Goal: Information Seeking & Learning: Learn about a topic

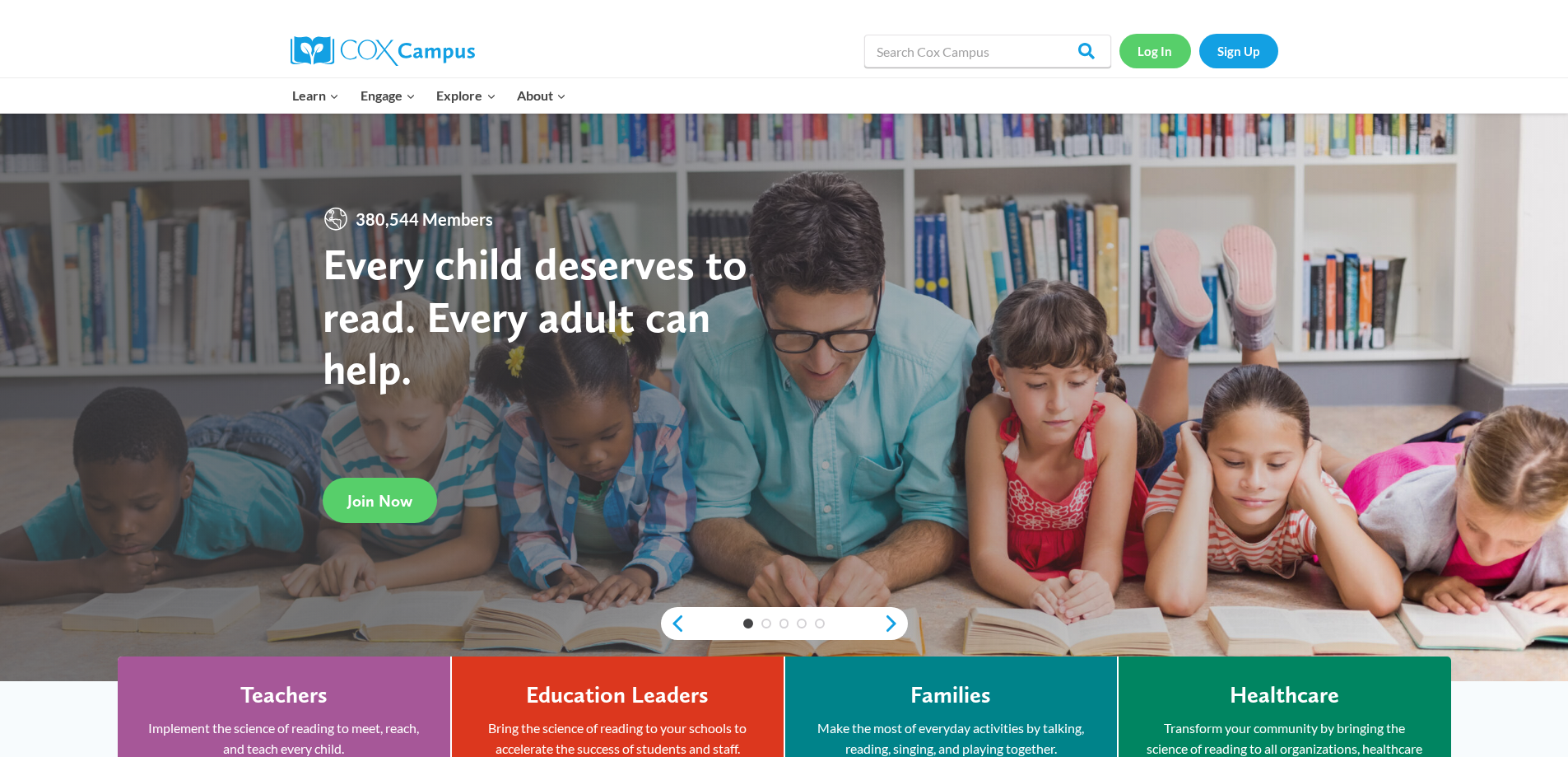
click at [1160, 50] on link "Log In" at bounding box center [1156, 50] width 72 height 34
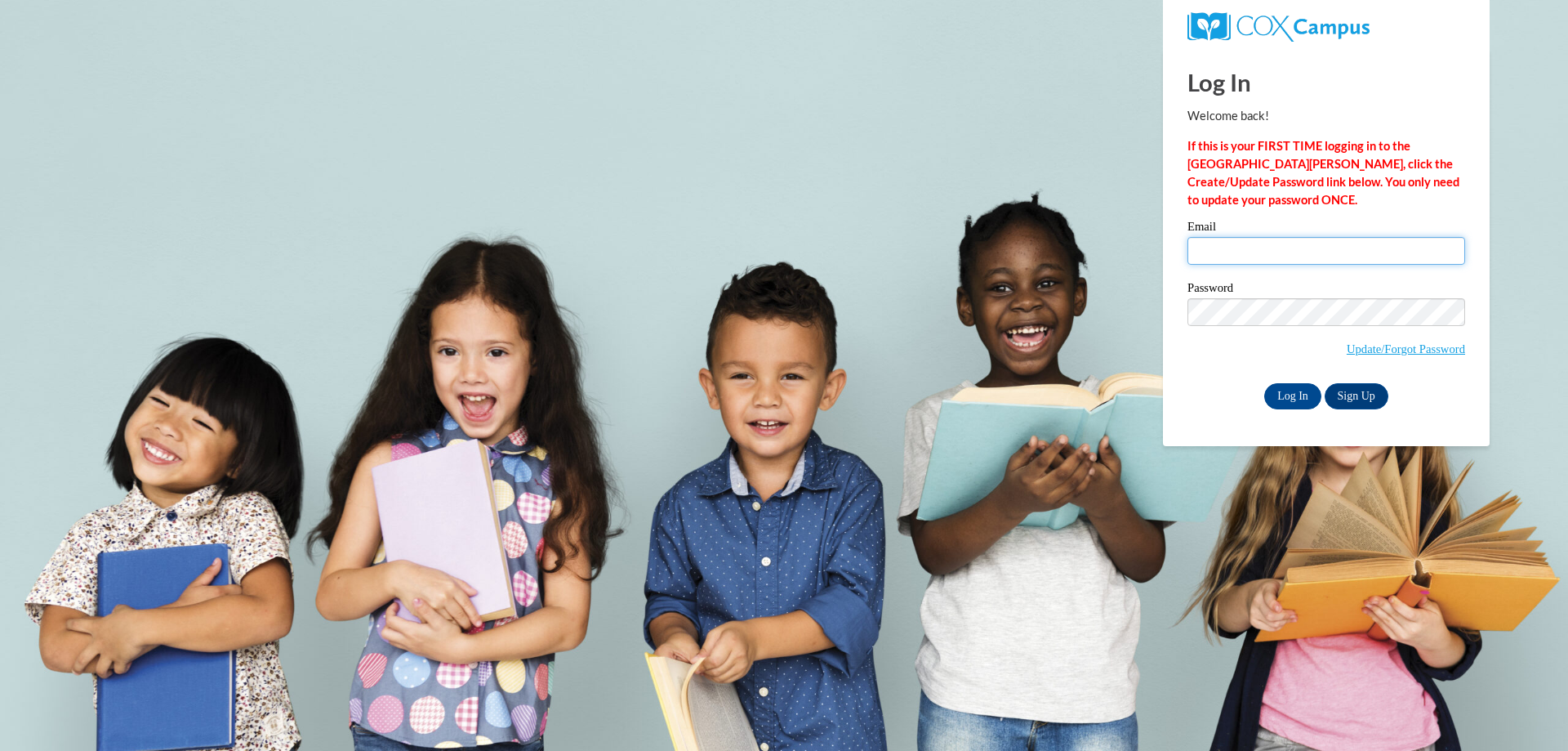
click at [1225, 247] on input "Email" at bounding box center [1326, 250] width 277 height 28
type input "melindajoypatl@gmail.com"
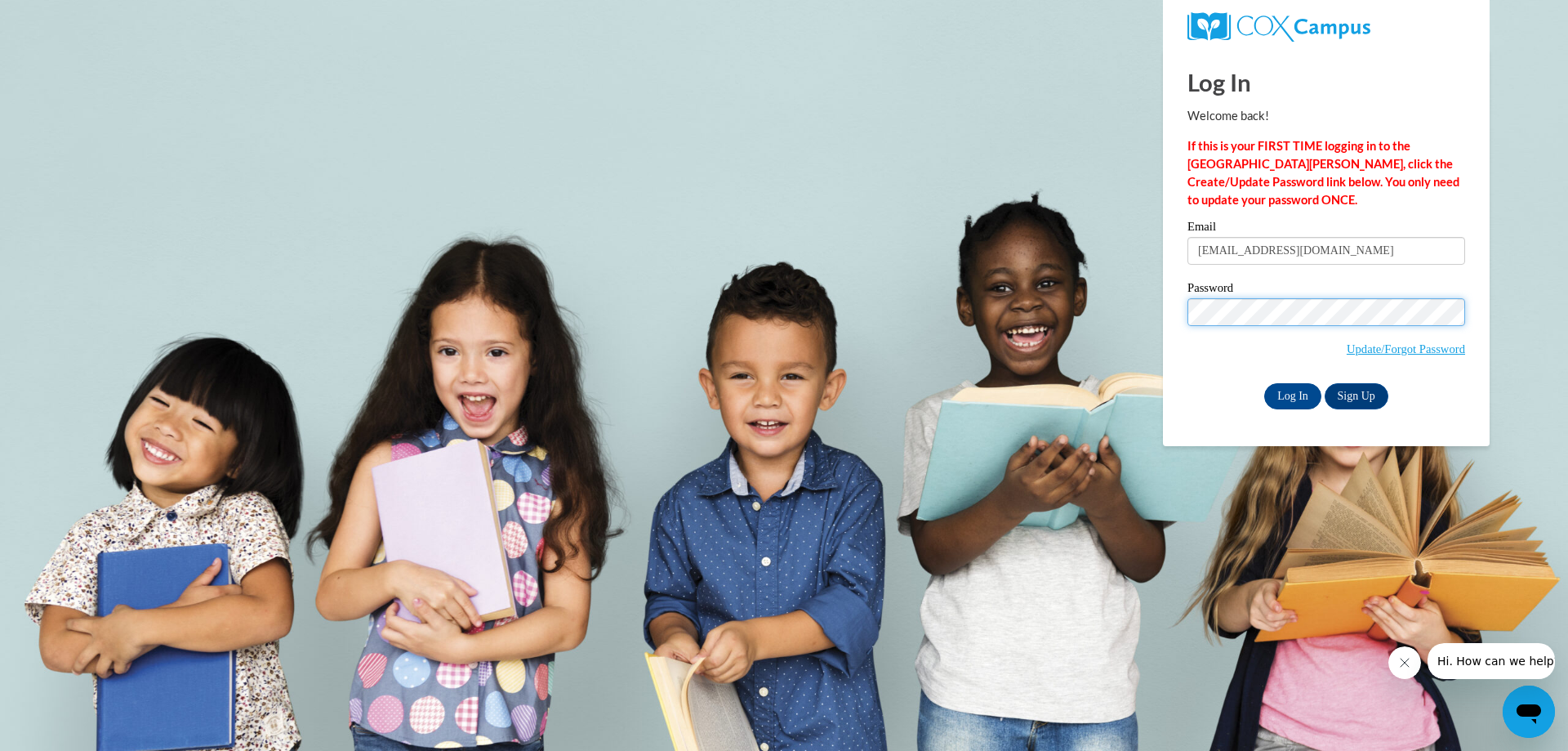
click at [1264, 383] on input "Log In" at bounding box center [1292, 396] width 57 height 26
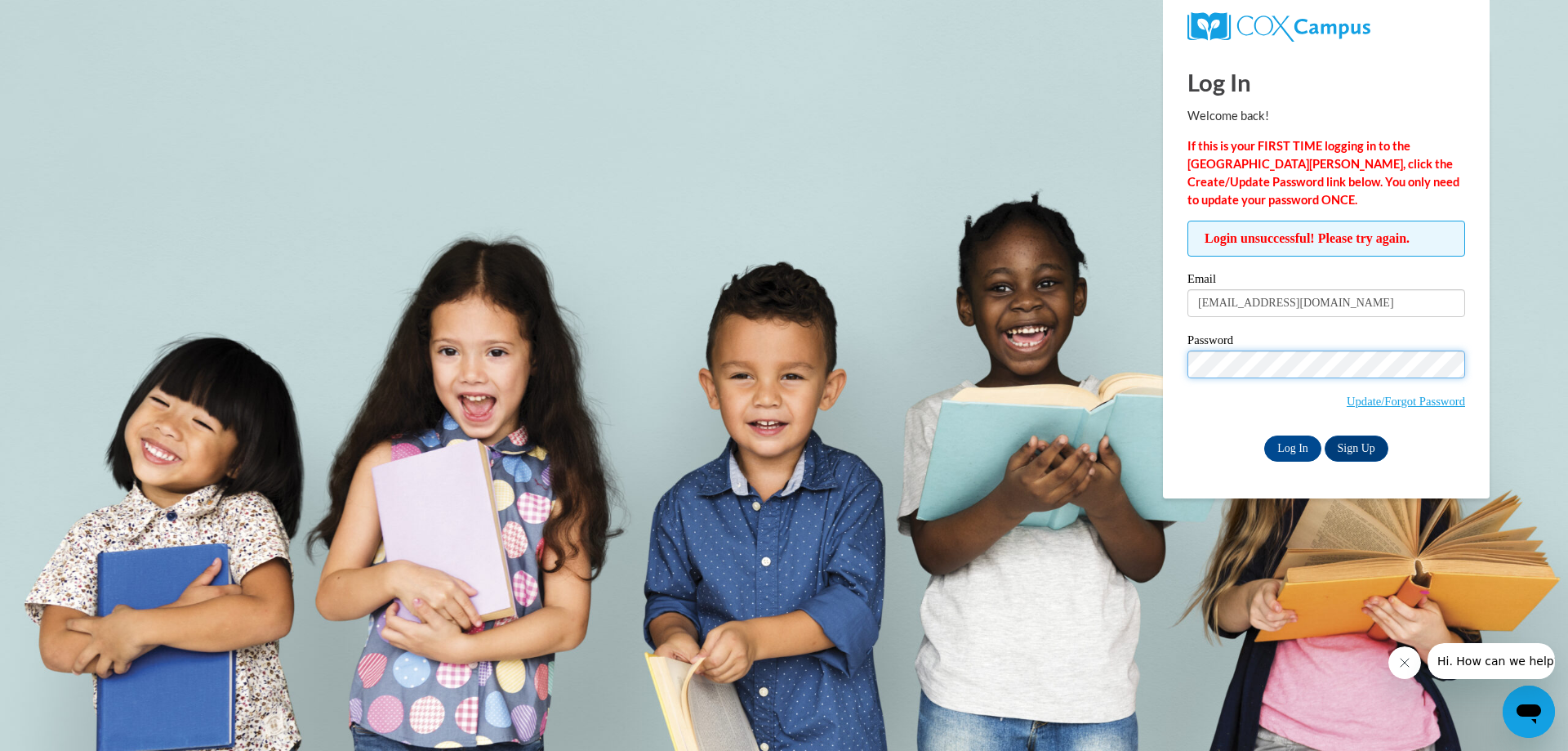
click at [1264, 435] on input "Log In" at bounding box center [1292, 448] width 57 height 26
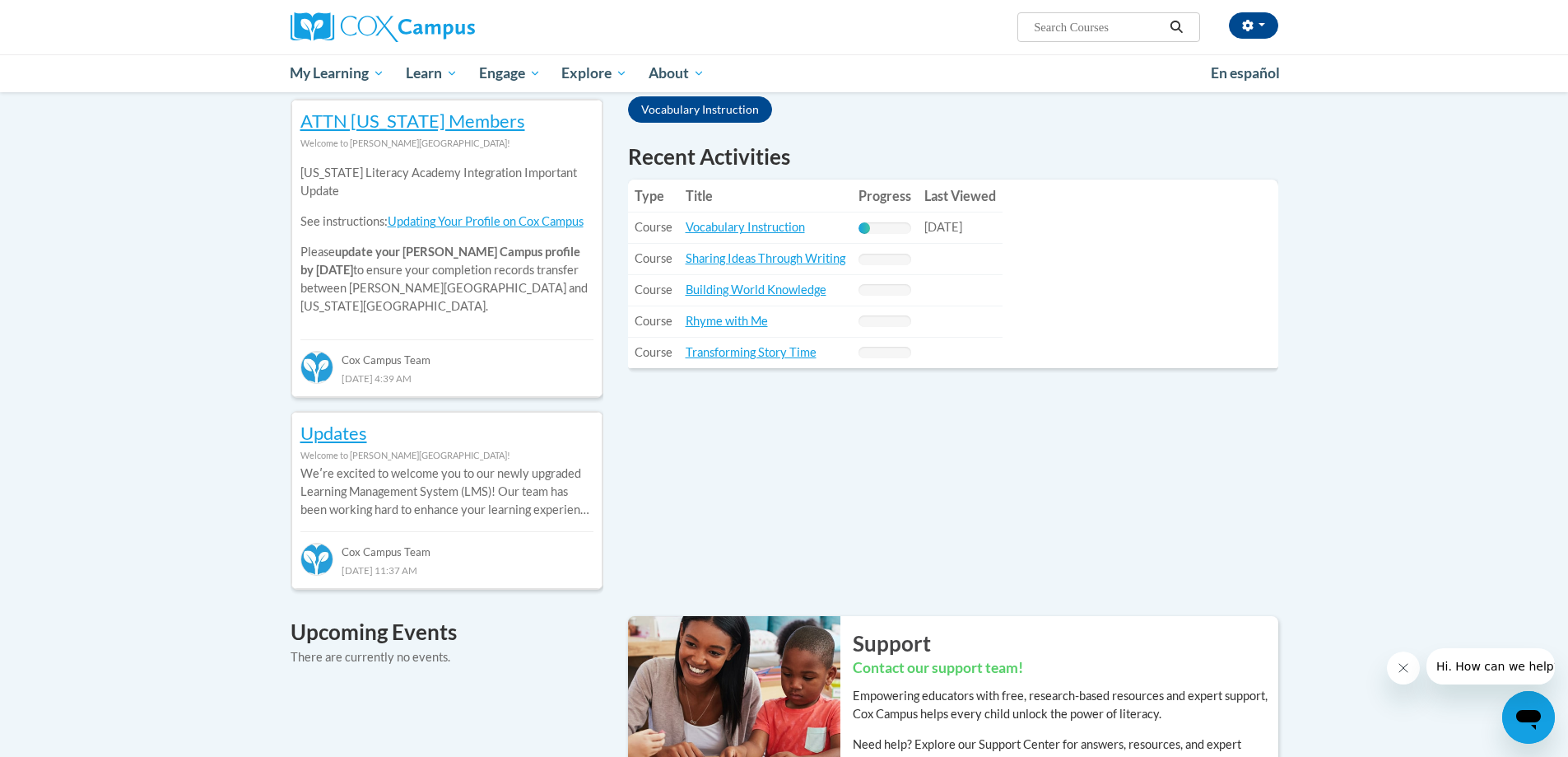
scroll to position [576, 0]
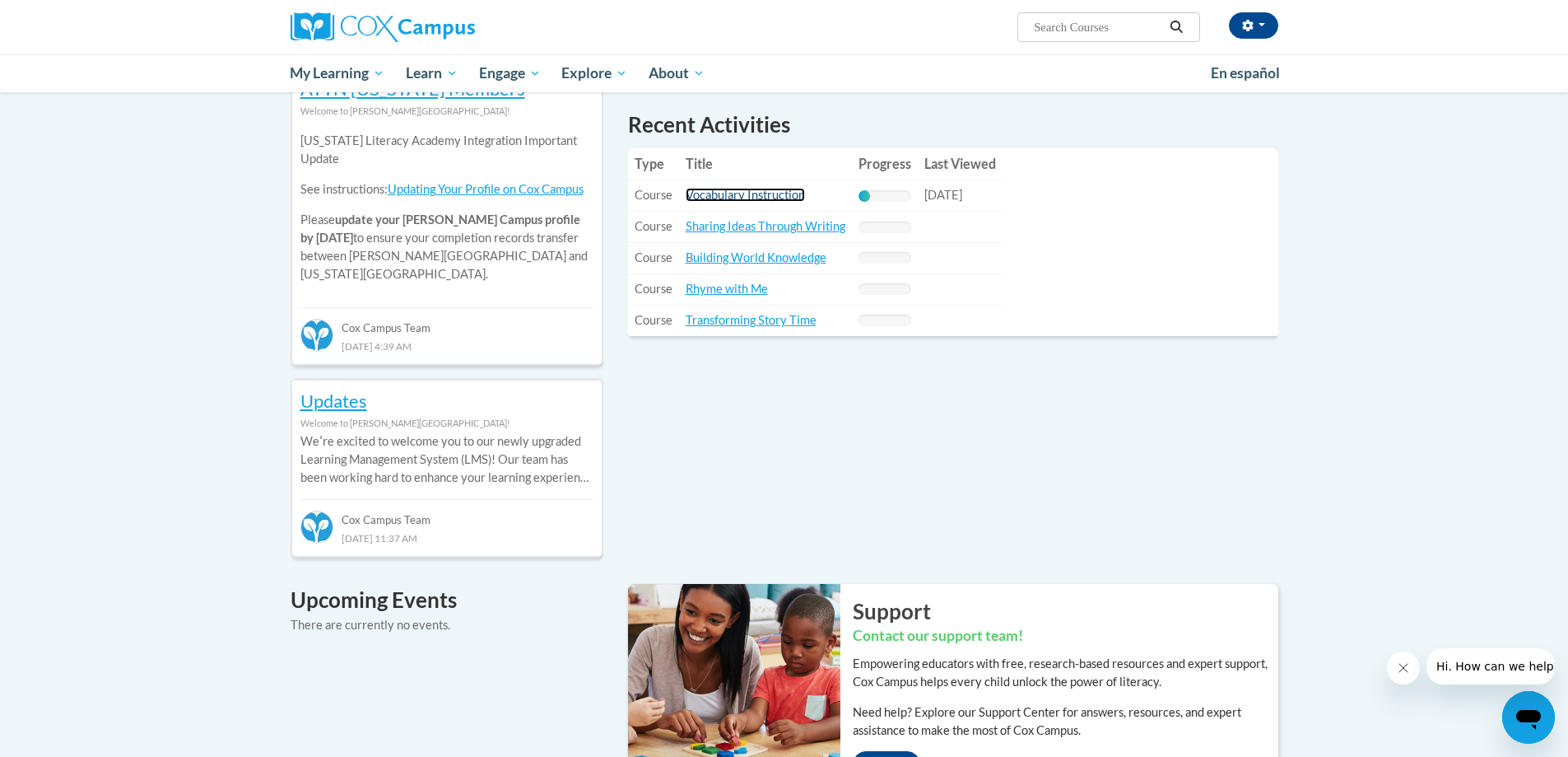
click at [750, 199] on link "Vocabulary Instruction" at bounding box center [745, 194] width 119 height 14
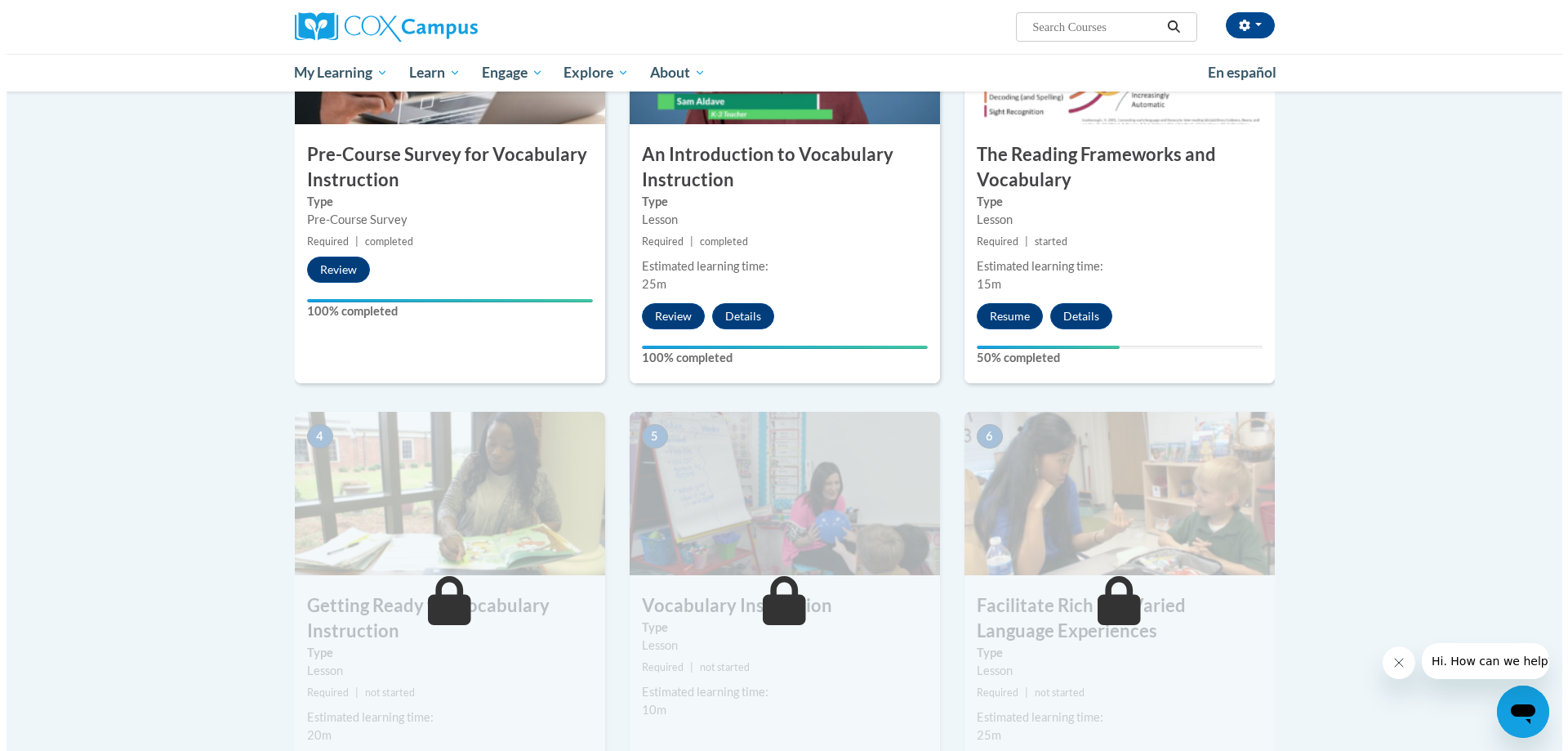
scroll to position [465, 0]
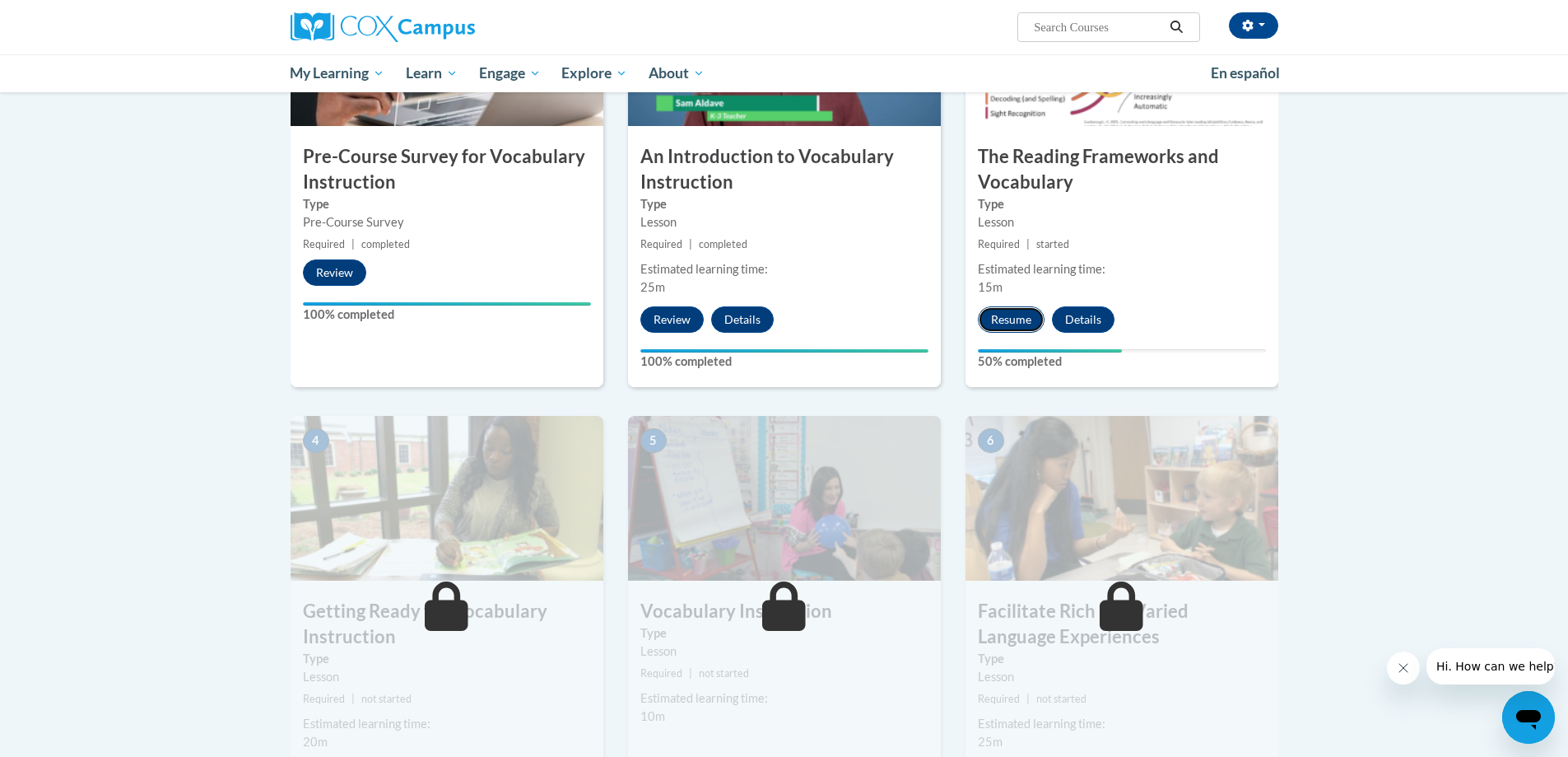
click at [1012, 323] on button "Resume" at bounding box center [1011, 319] width 67 height 26
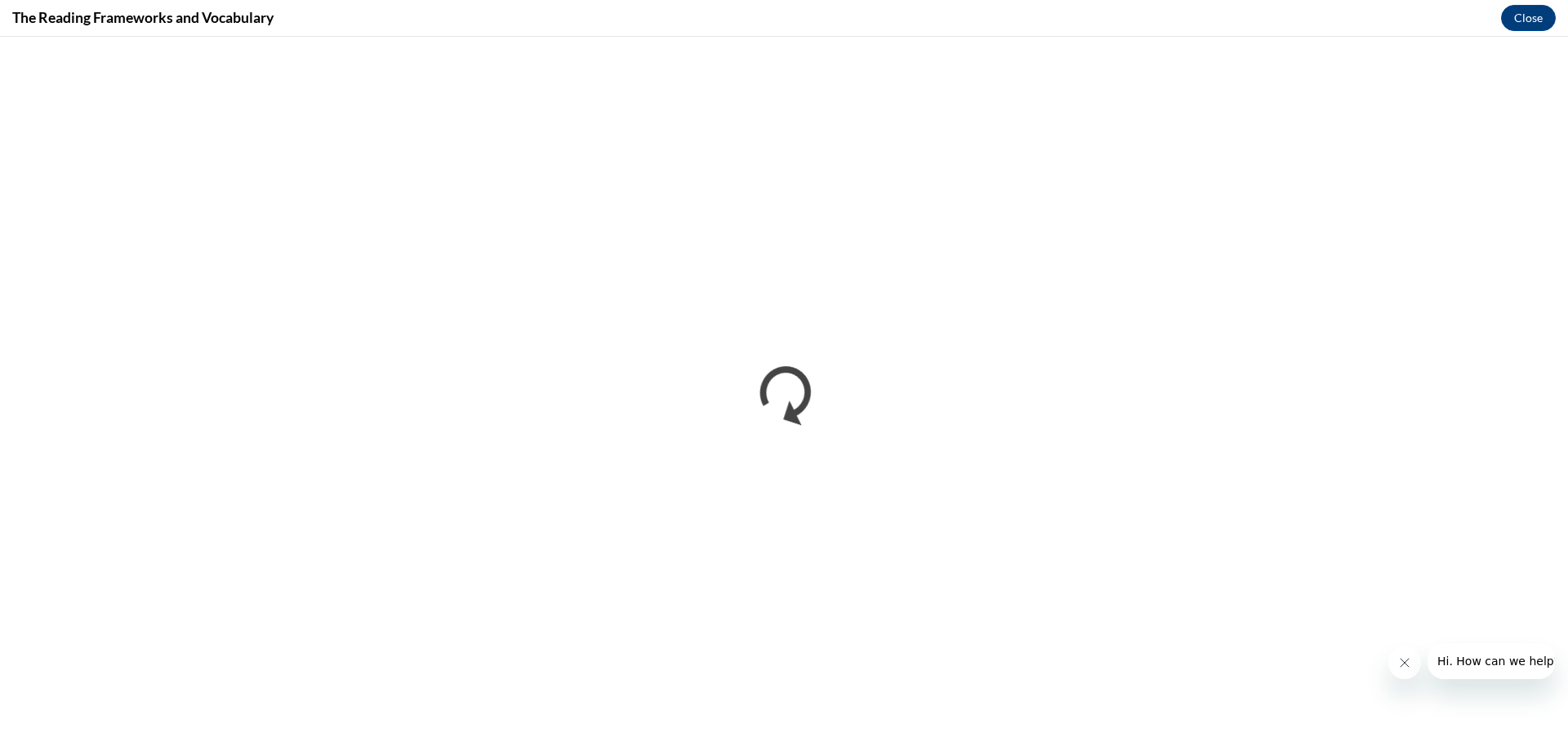
scroll to position [0, 0]
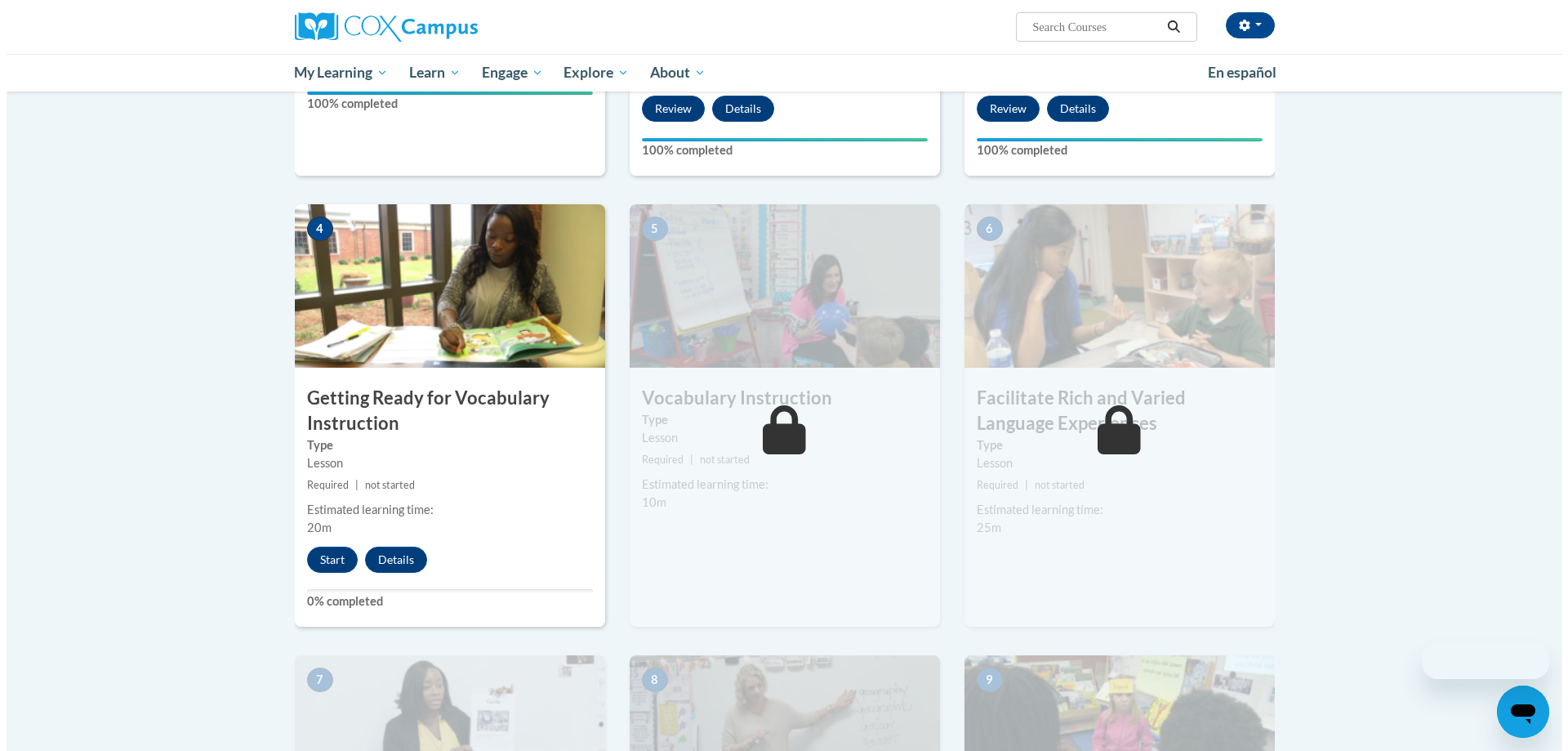
scroll to position [736, 0]
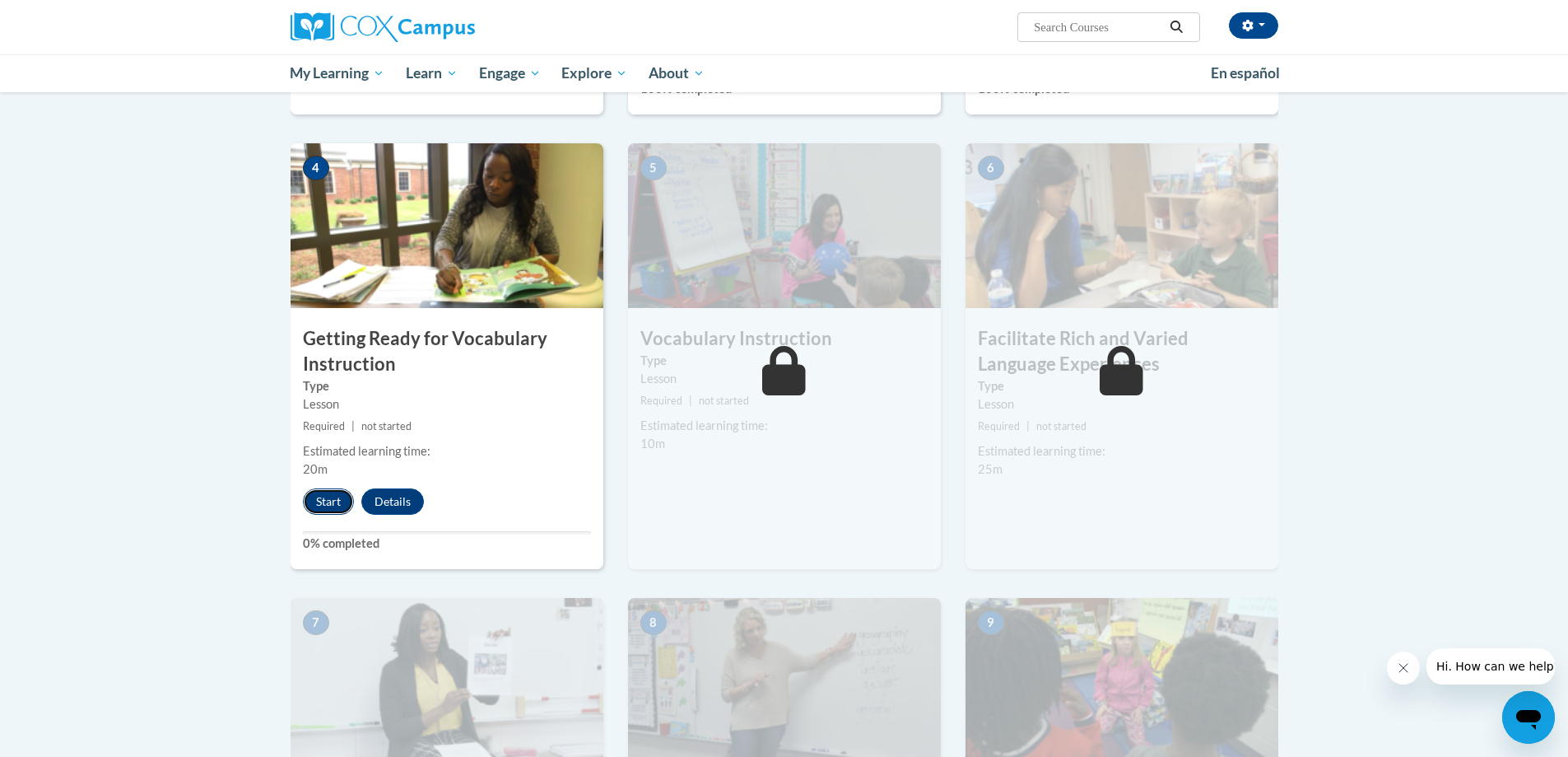
click at [340, 499] on button "Start" at bounding box center [328, 501] width 51 height 26
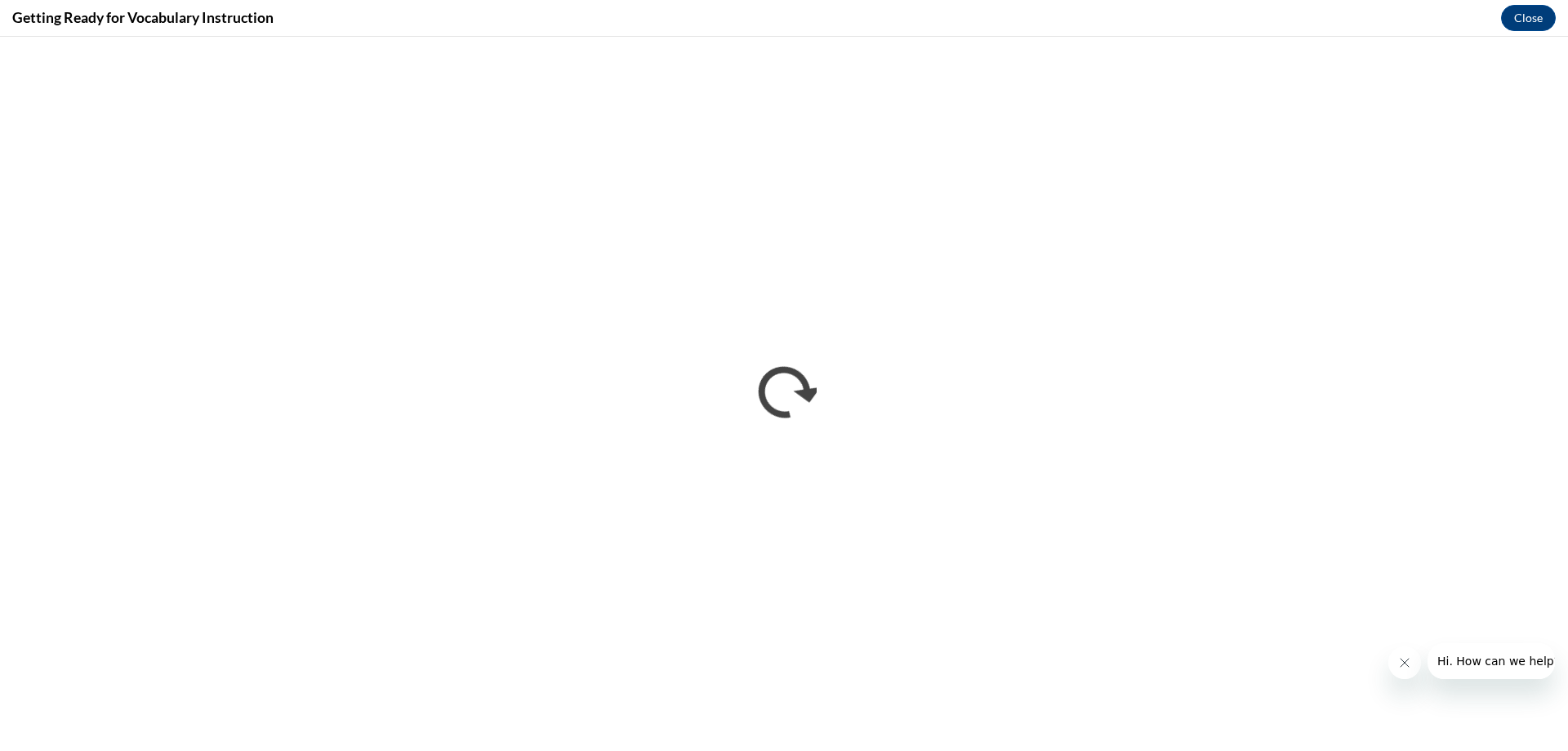
scroll to position [0, 0]
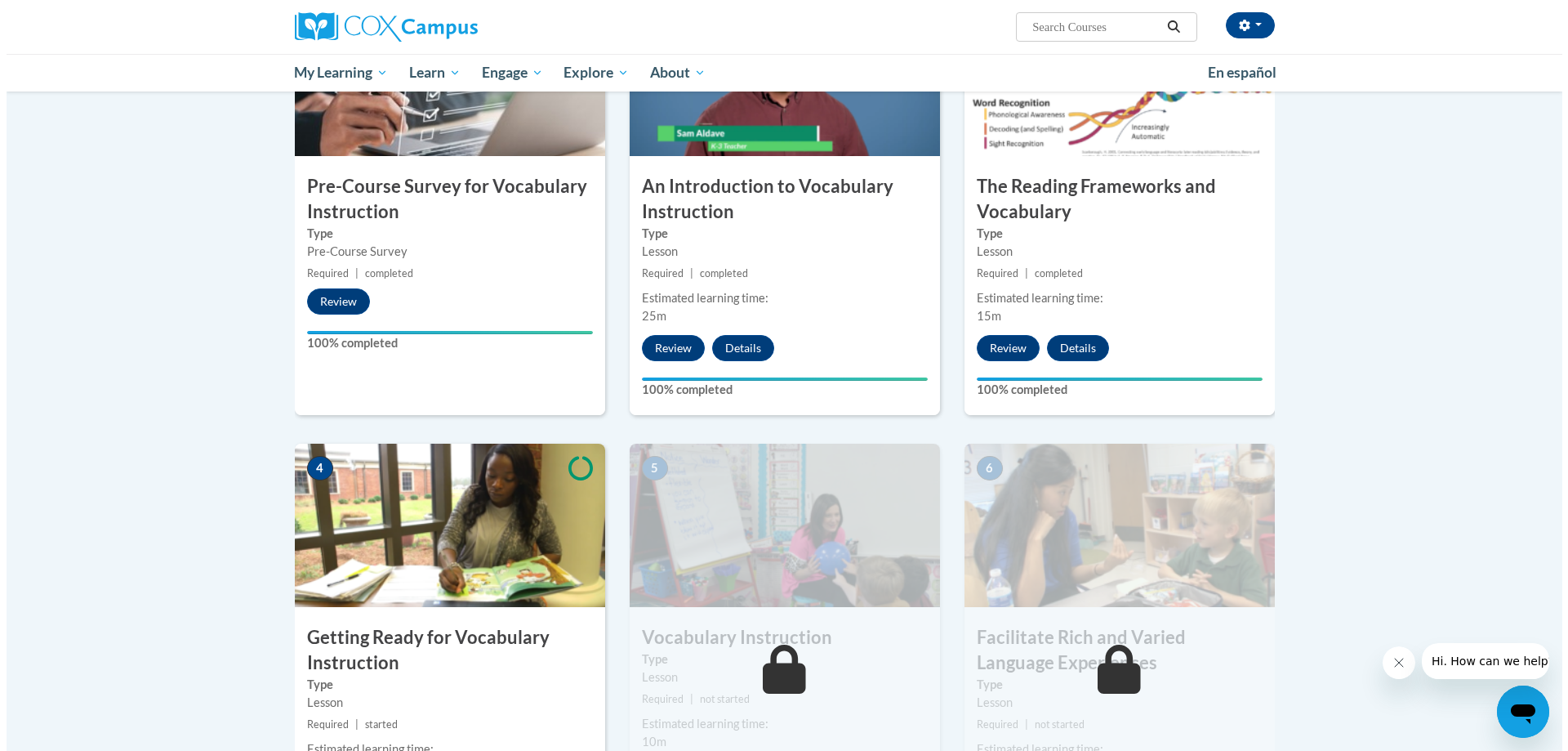
scroll to position [654, 0]
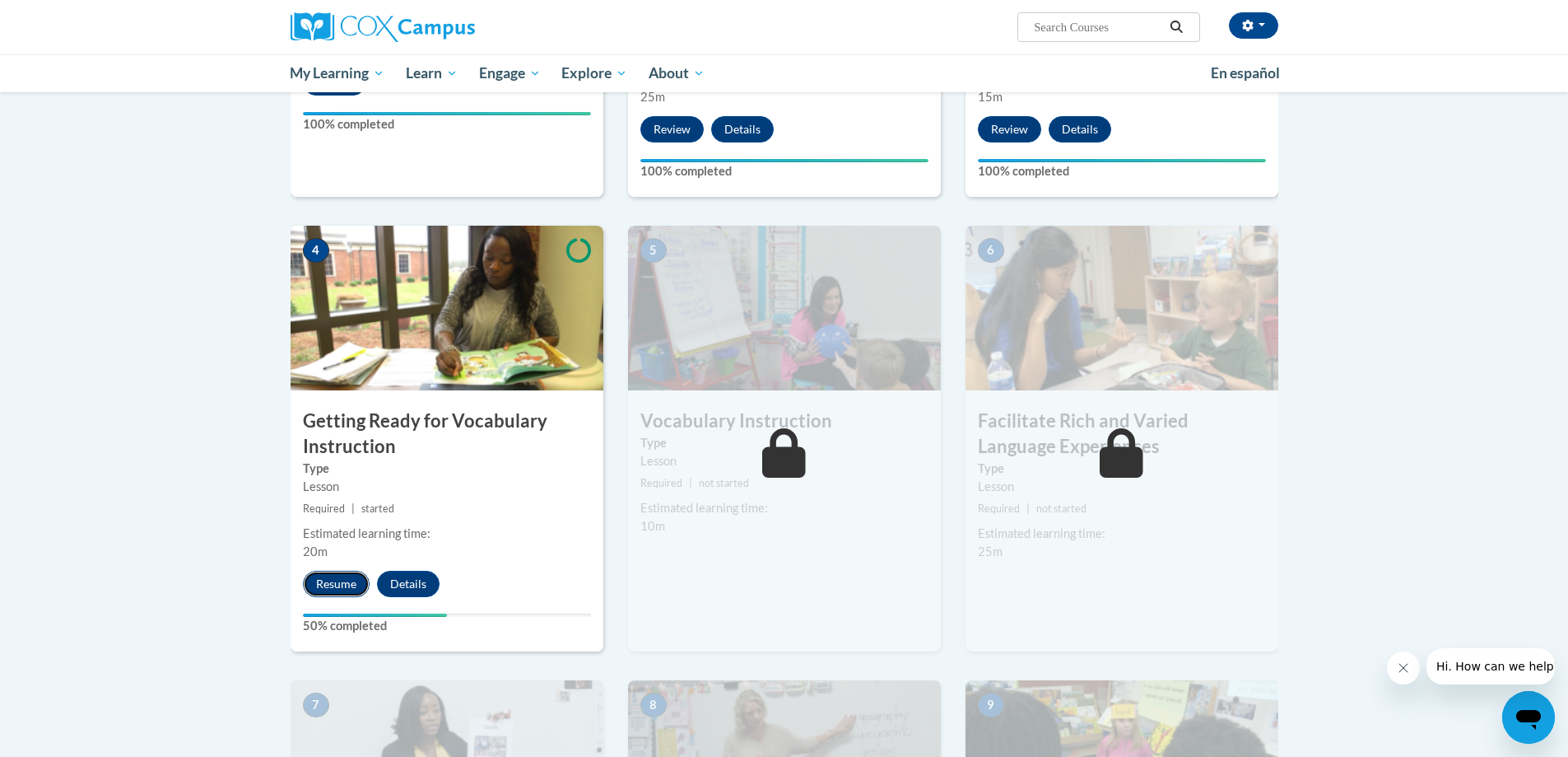
click at [342, 586] on button "Resume" at bounding box center [336, 583] width 67 height 26
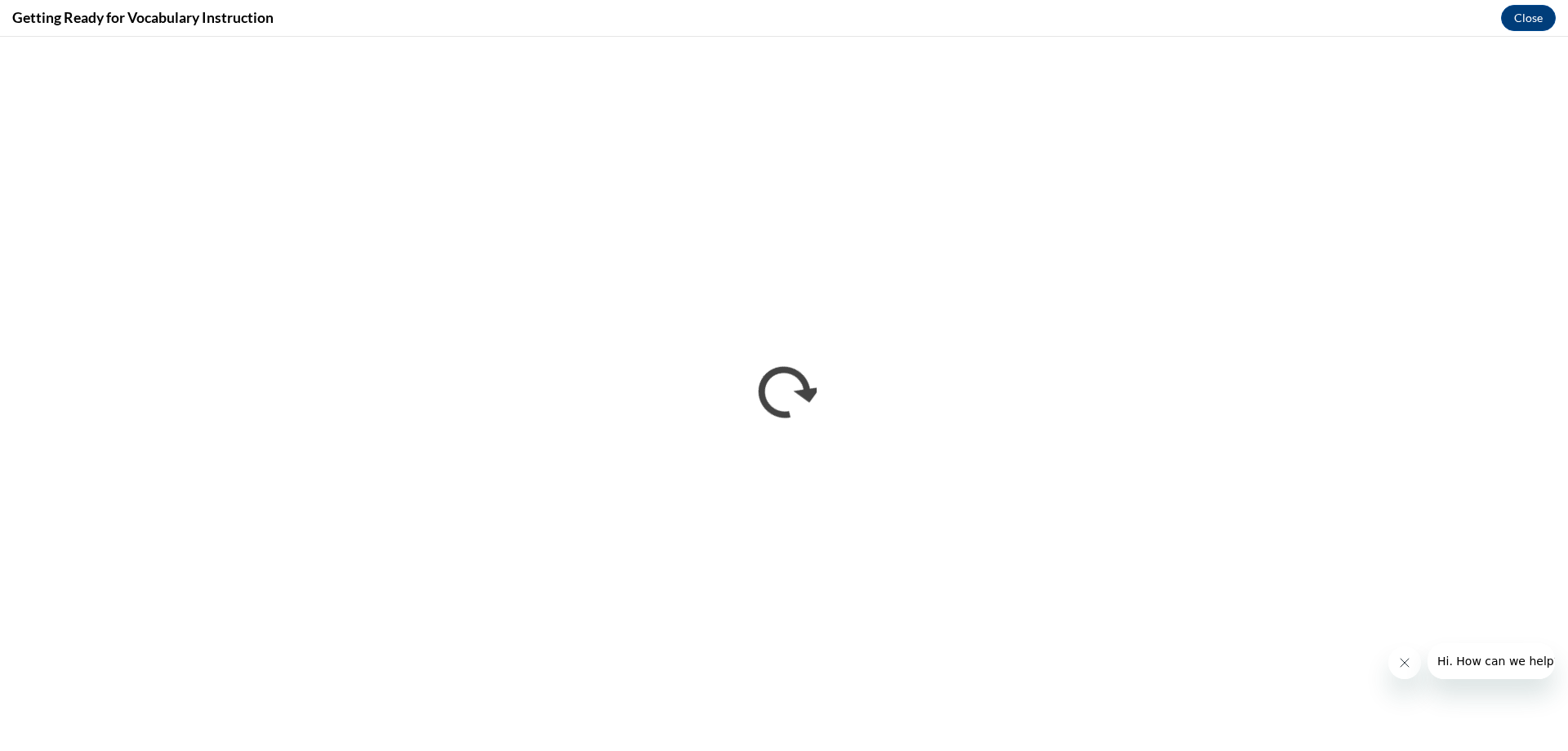
scroll to position [0, 0]
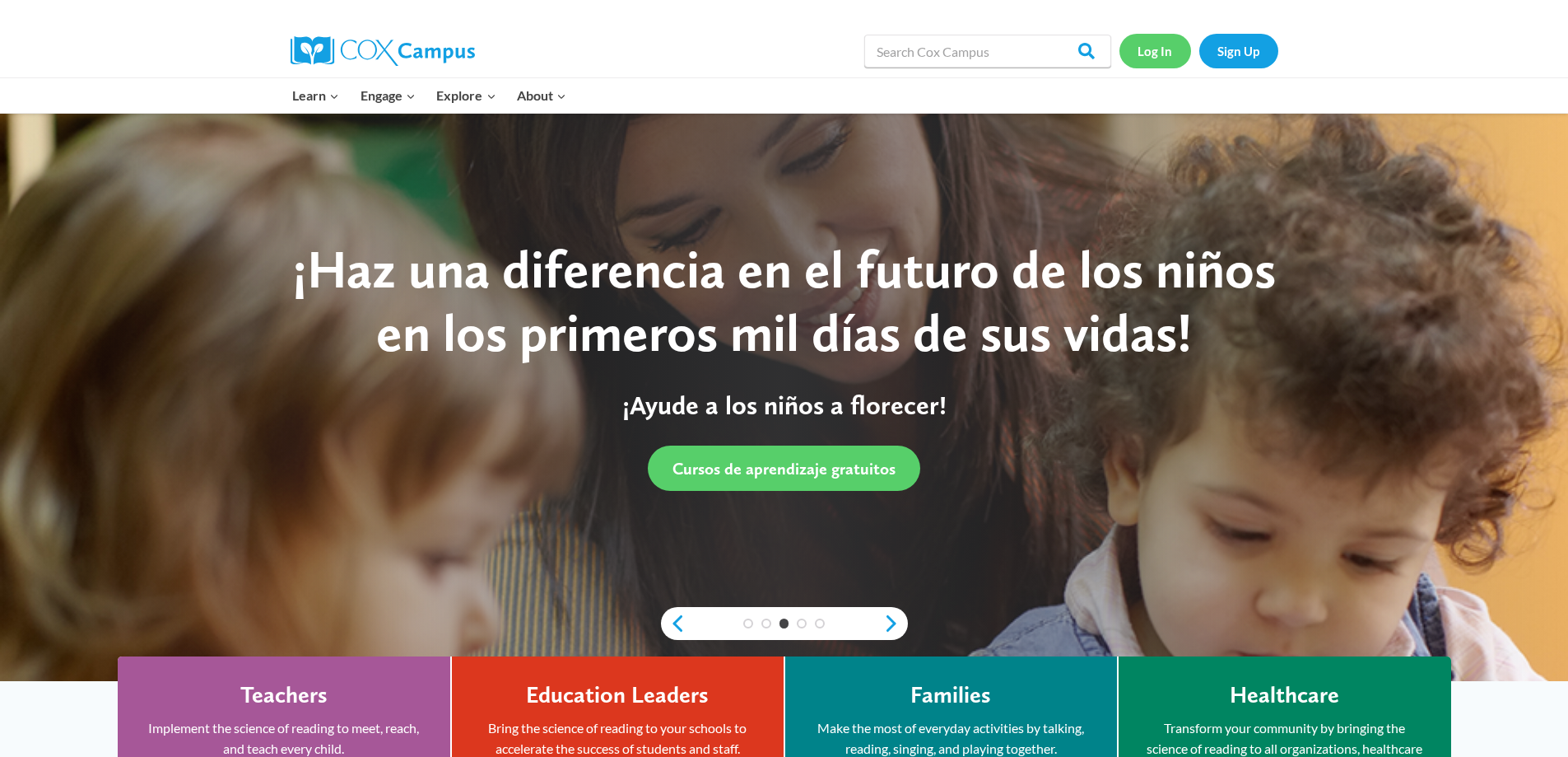
click at [1160, 57] on link "Log In" at bounding box center [1156, 50] width 72 height 34
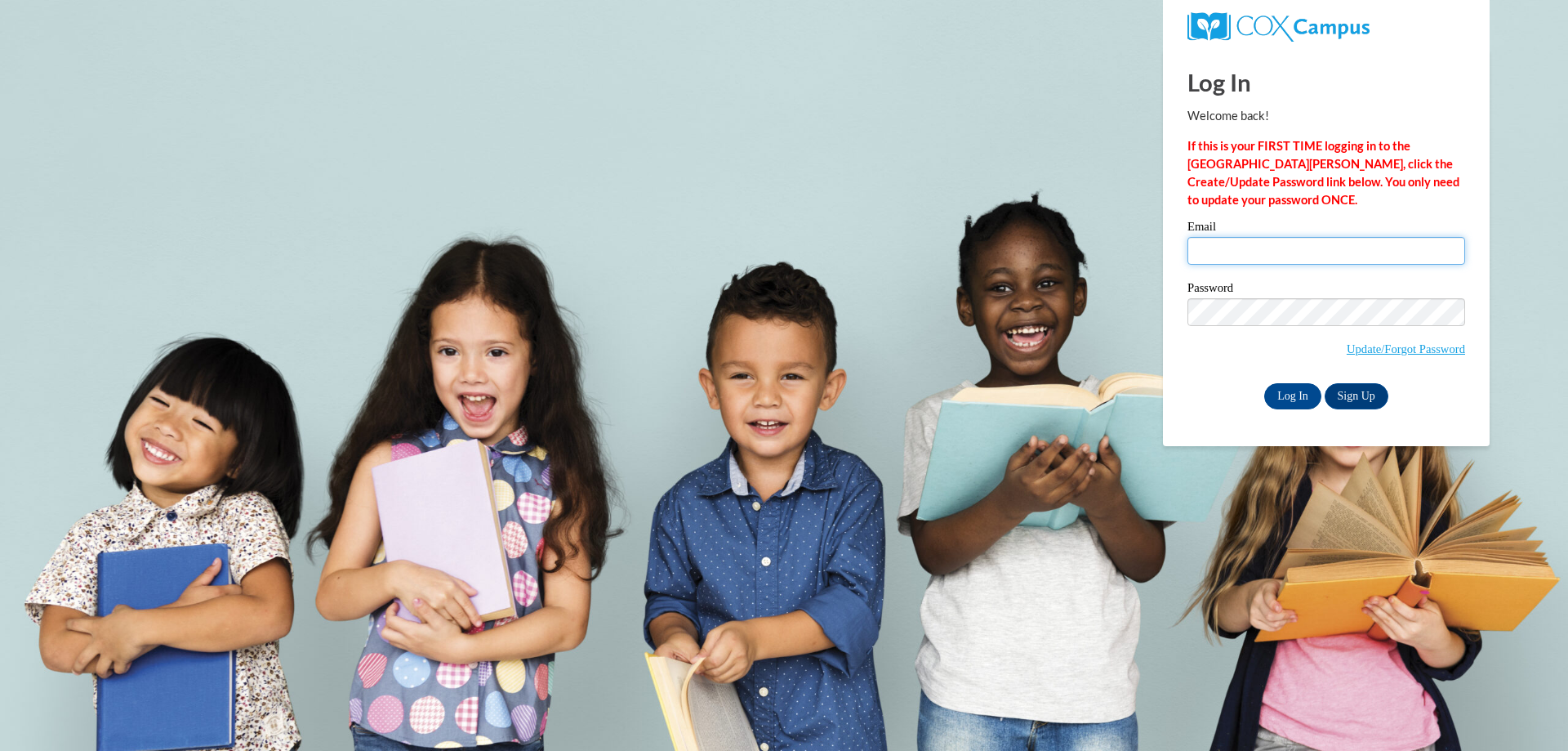
click at [1265, 245] on input "Email" at bounding box center [1326, 250] width 277 height 28
type input "[EMAIL_ADDRESS][DOMAIN_NAME]"
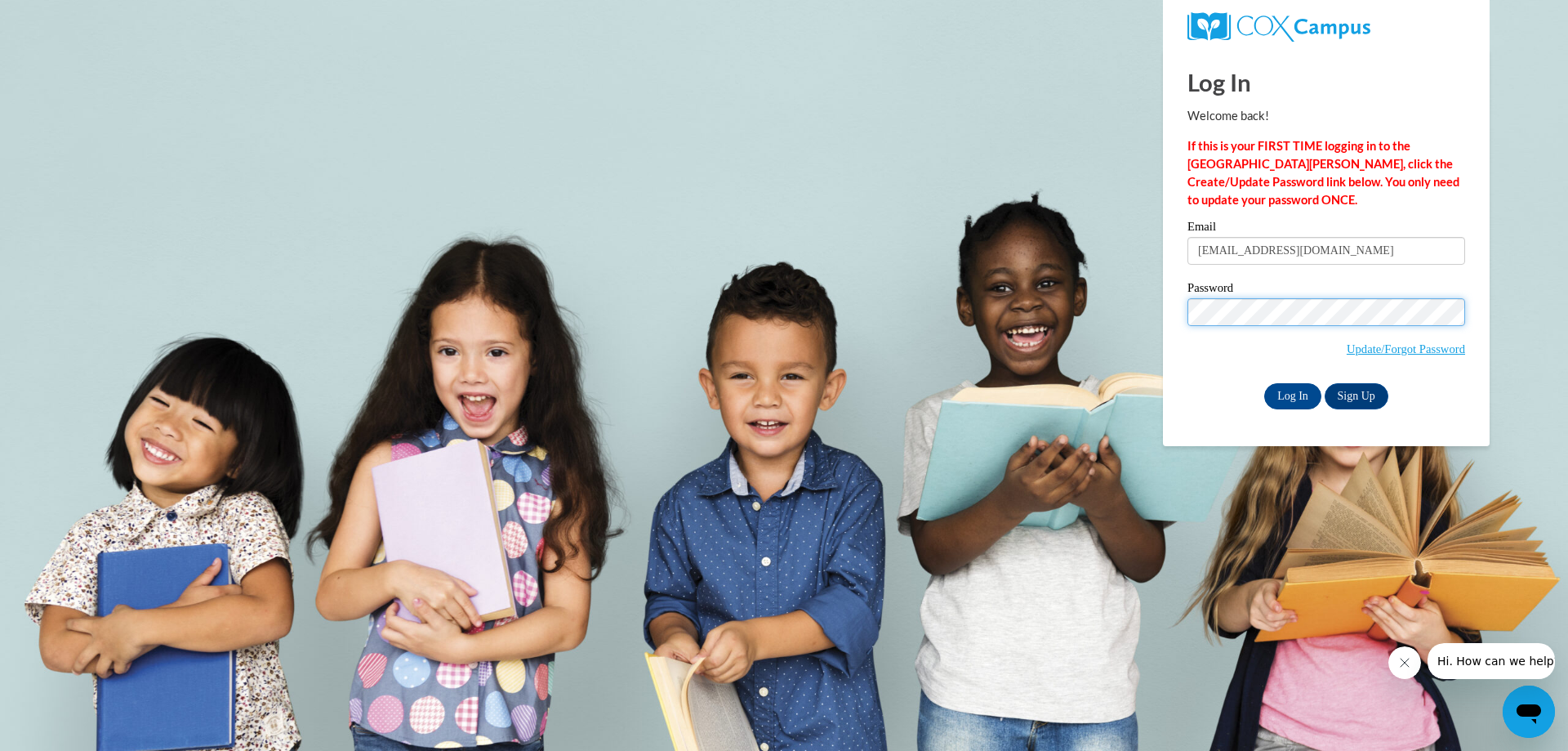
click at [1264, 383] on input "Log In" at bounding box center [1292, 396] width 57 height 26
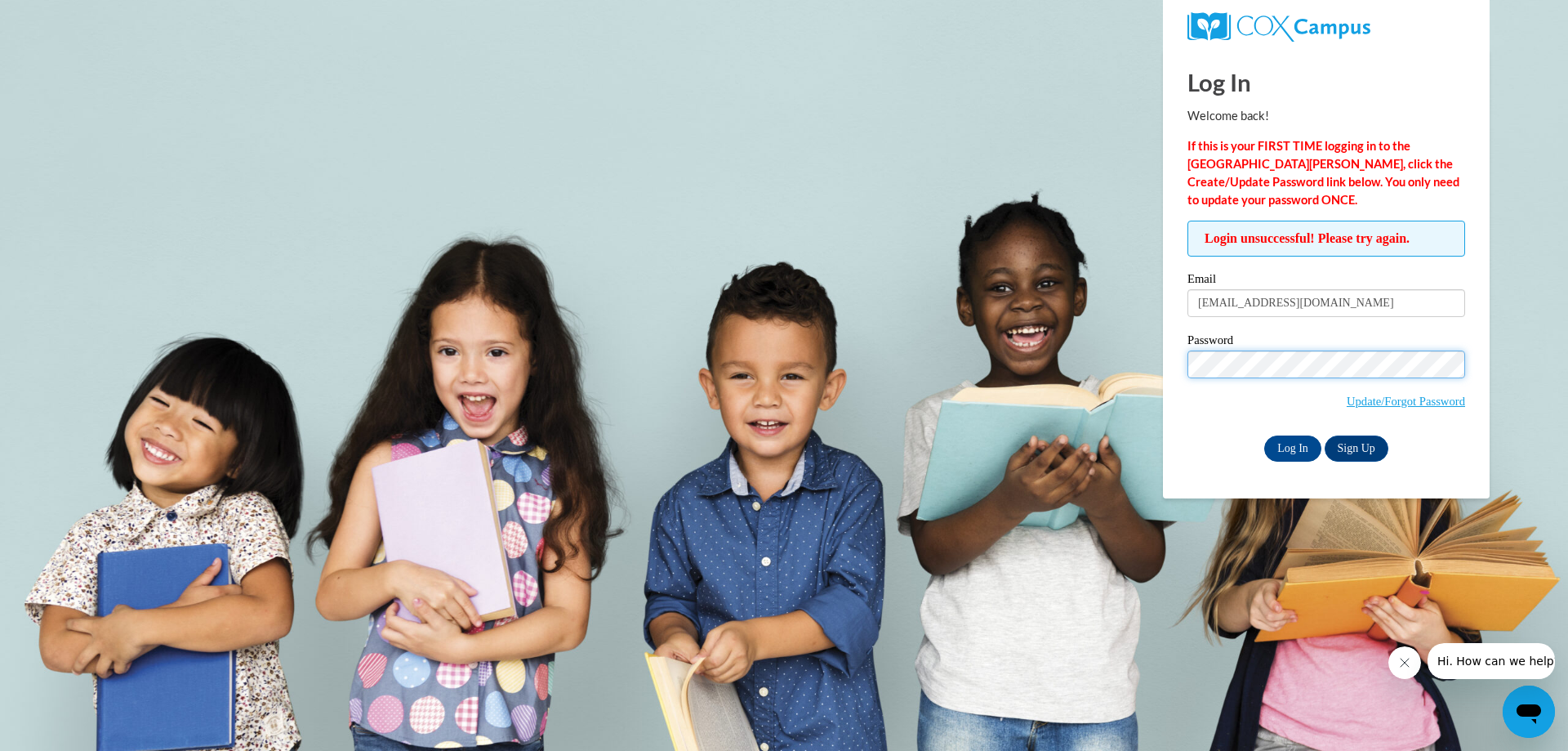
click at [1264, 435] on input "Log In" at bounding box center [1292, 448] width 57 height 26
click at [1303, 445] on input "Log In" at bounding box center [1292, 448] width 57 height 26
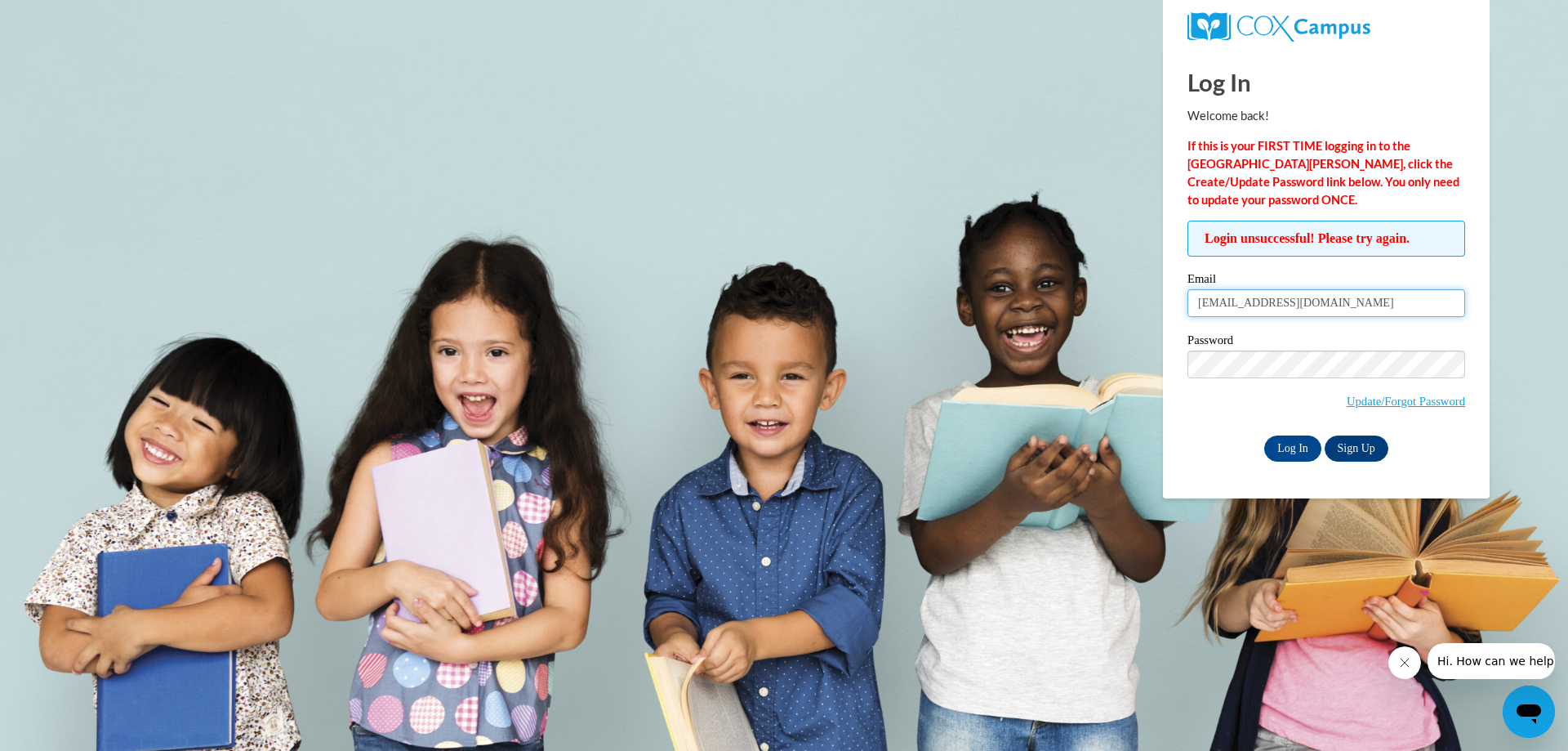
click at [1345, 303] on input "melindajoypatl@gmail.com" at bounding box center [1326, 302] width 277 height 28
click at [1301, 448] on input "Log In" at bounding box center [1292, 448] width 57 height 26
click at [1301, 451] on input "Log In" at bounding box center [1292, 448] width 57 height 26
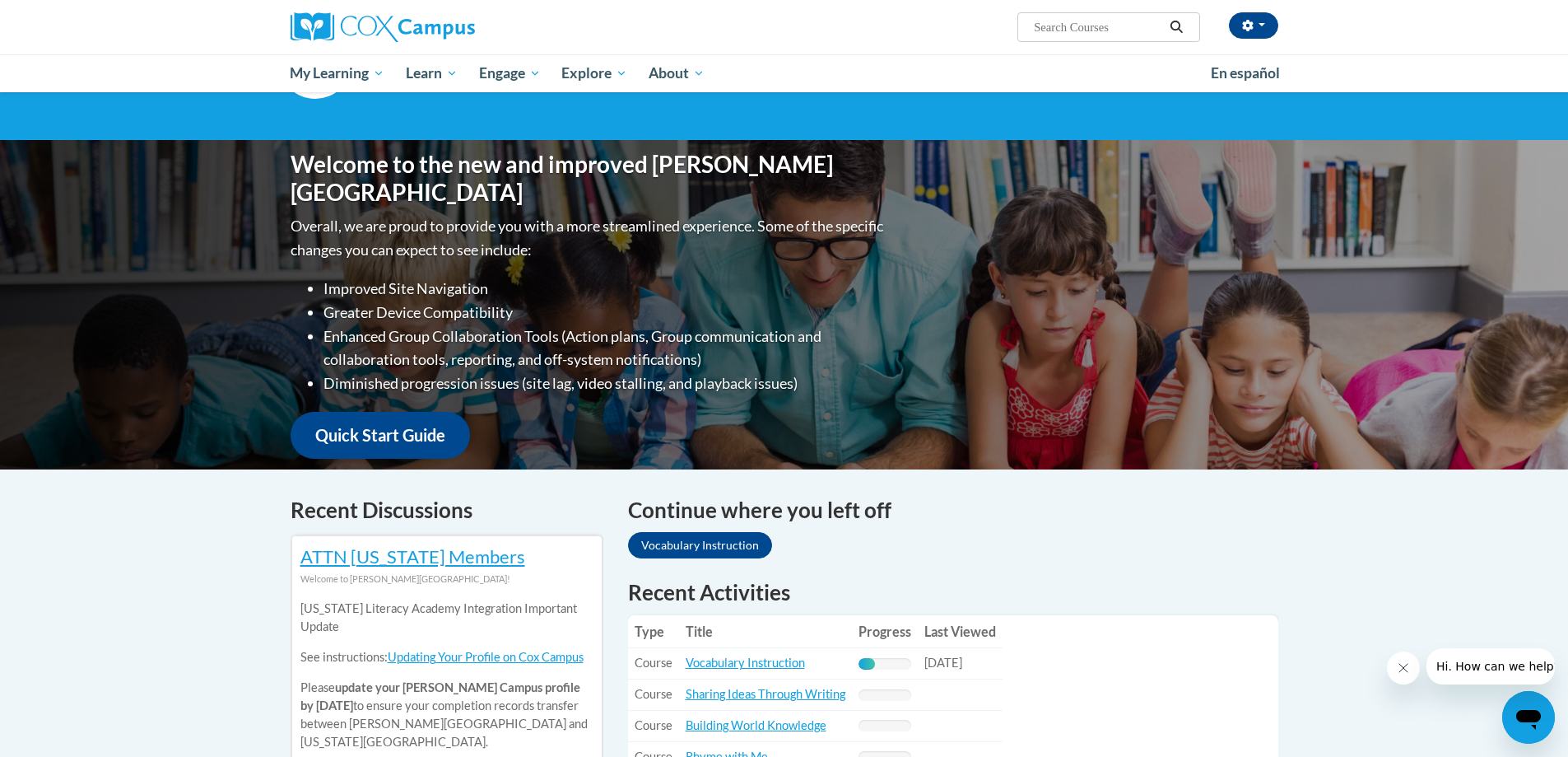
scroll to position [411, 0]
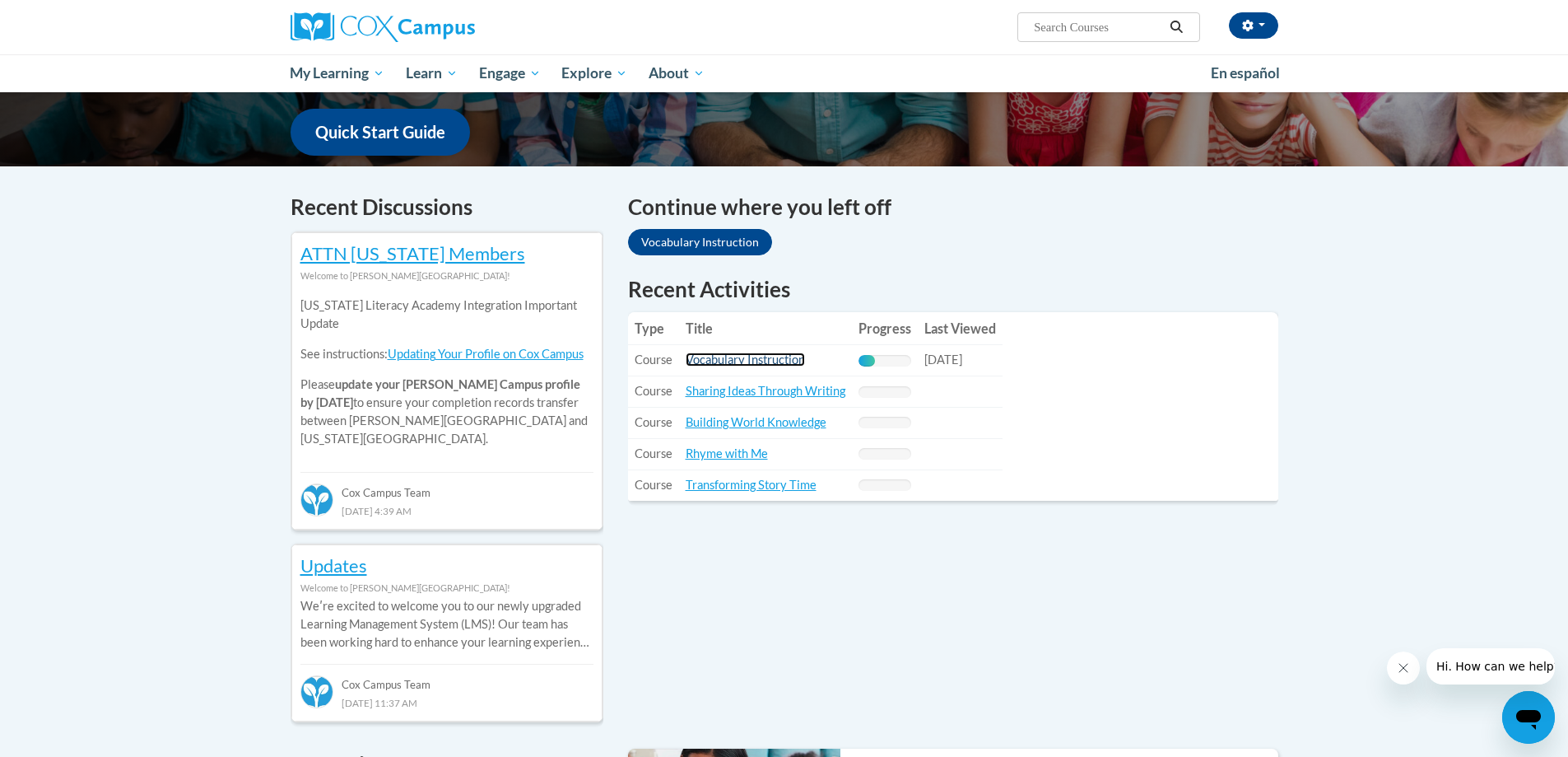
click at [778, 354] on link "Vocabulary Instruction" at bounding box center [745, 359] width 119 height 14
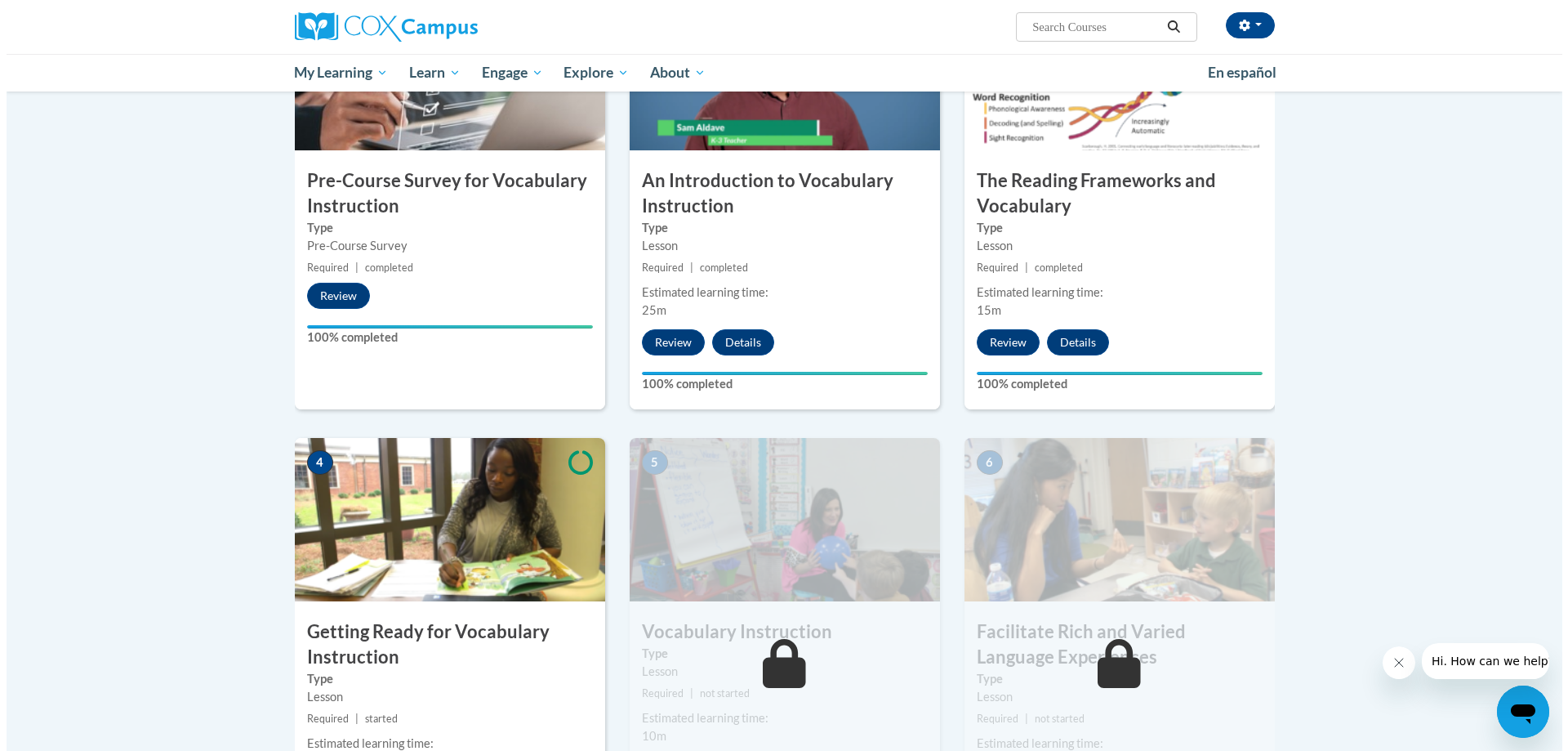
scroll to position [736, 0]
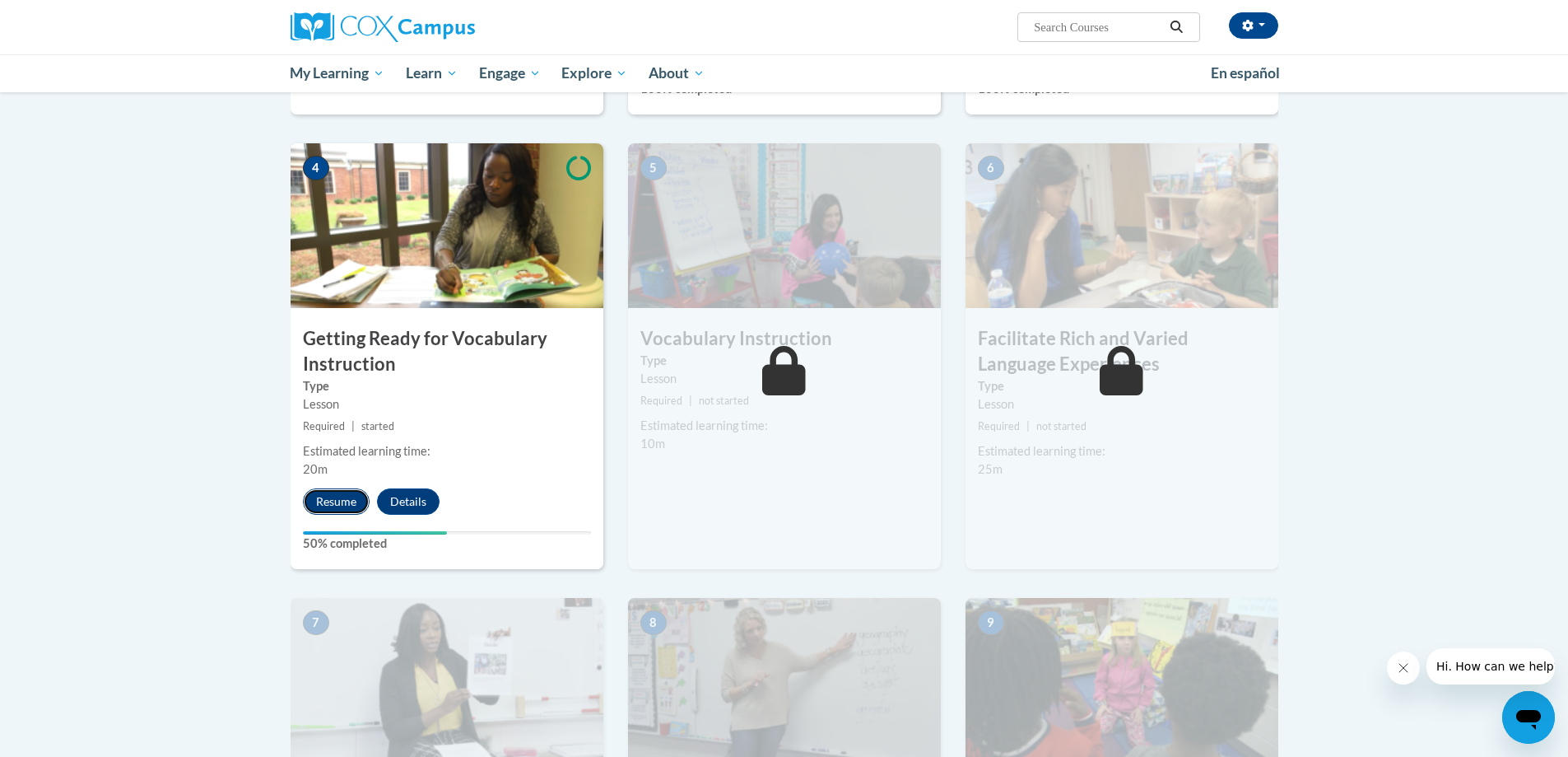
click at [349, 497] on button "Resume" at bounding box center [336, 501] width 67 height 26
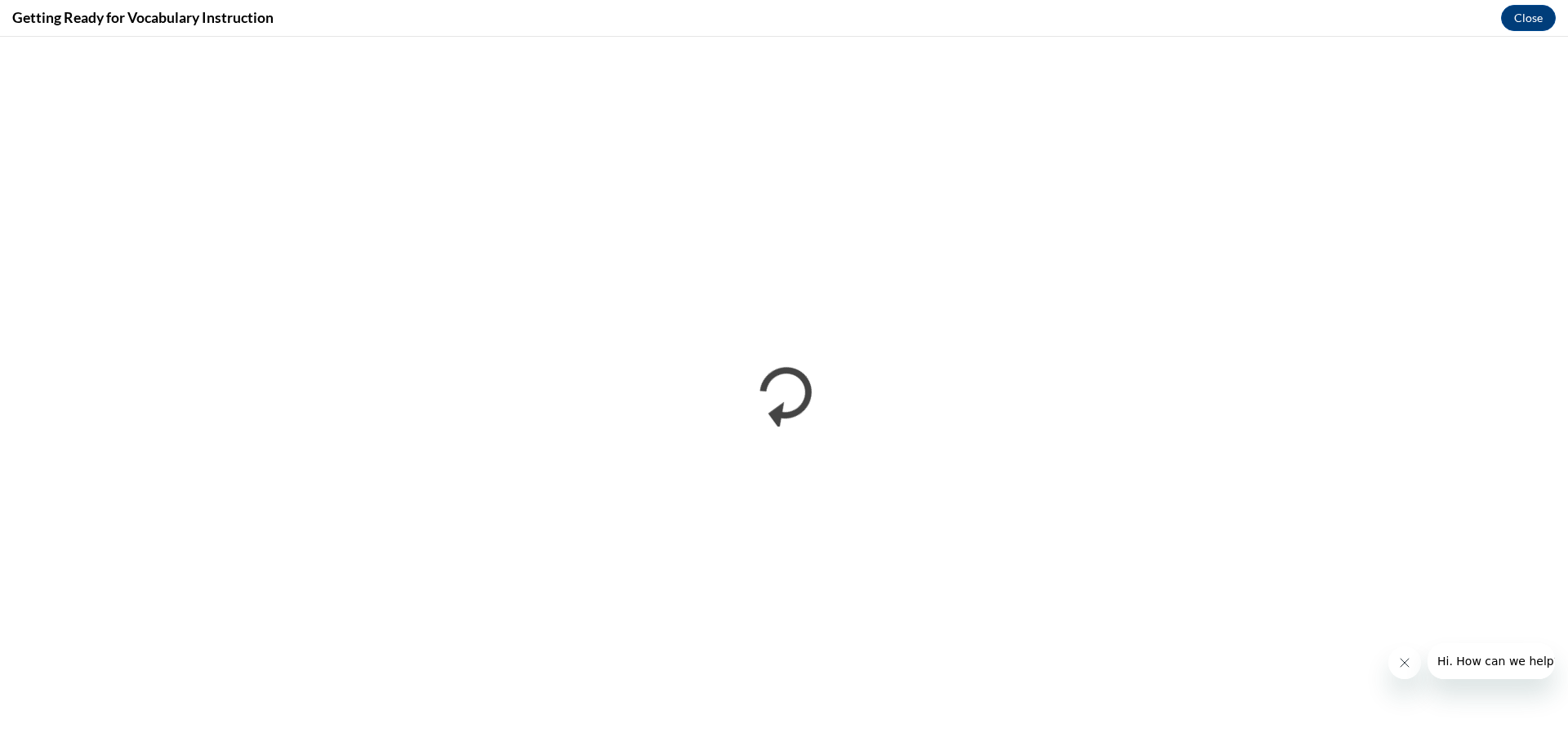
scroll to position [0, 0]
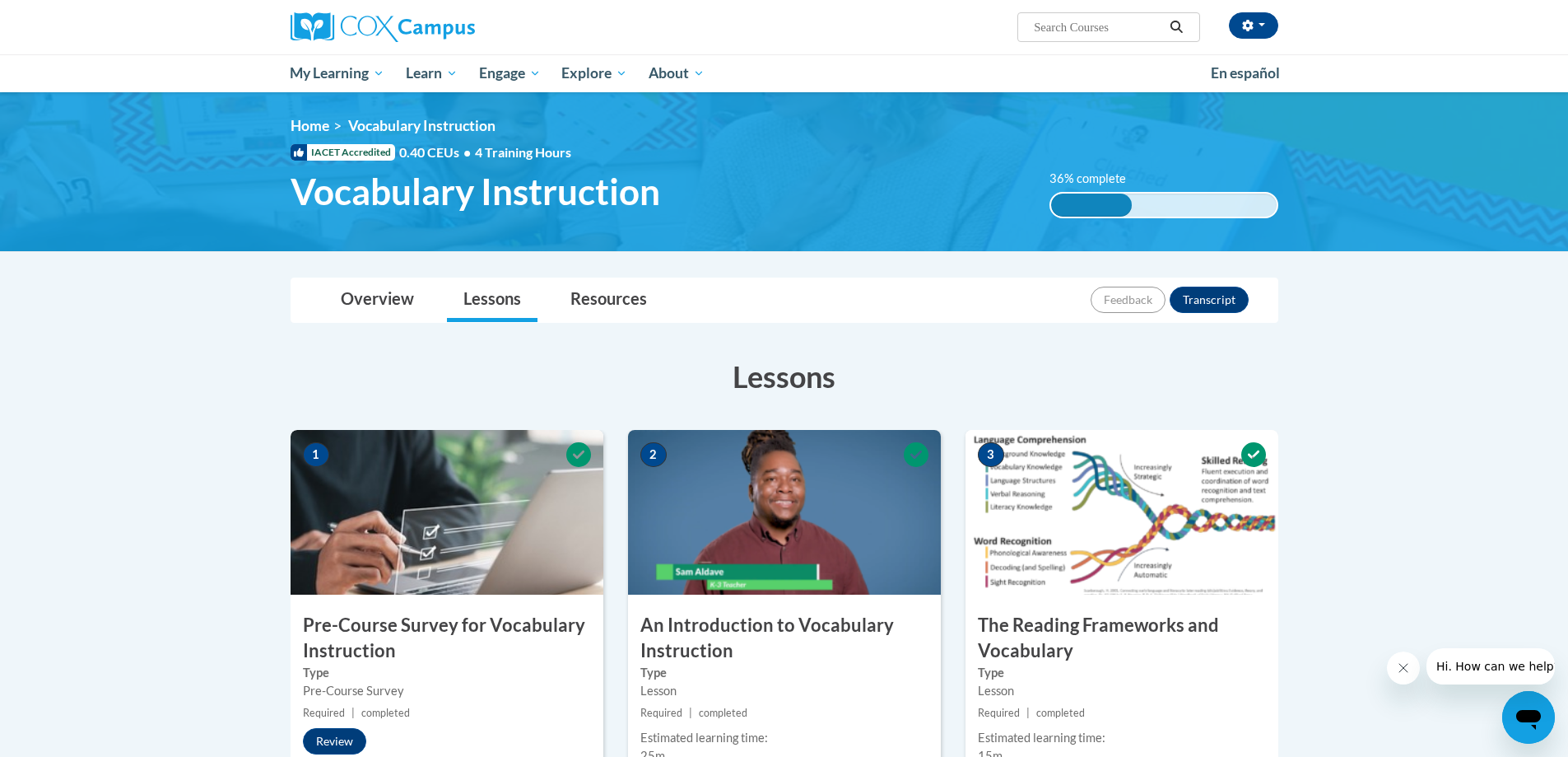
drag, startPoint x: 717, startPoint y: 447, endPoint x: 768, endPoint y: 415, distance: 60.2
